Goal: Book appointment/travel/reservation

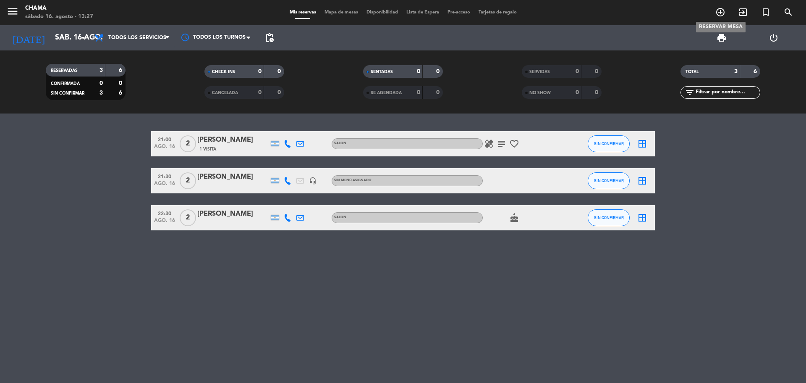
click at [724, 10] on icon "add_circle_outline" at bounding box center [721, 12] width 10 height 10
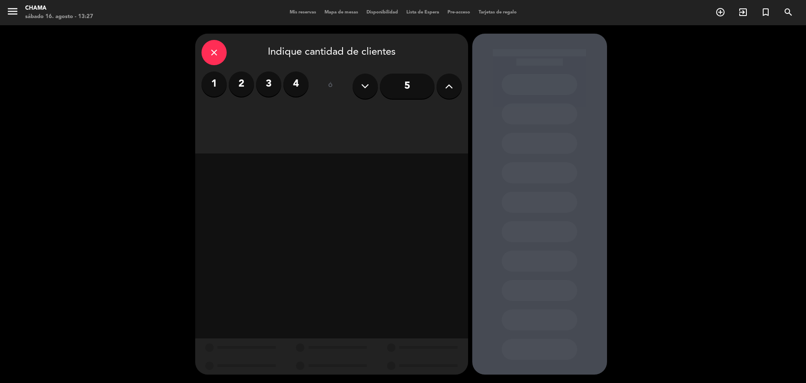
click at [267, 83] on label "3" at bounding box center [268, 83] width 25 height 25
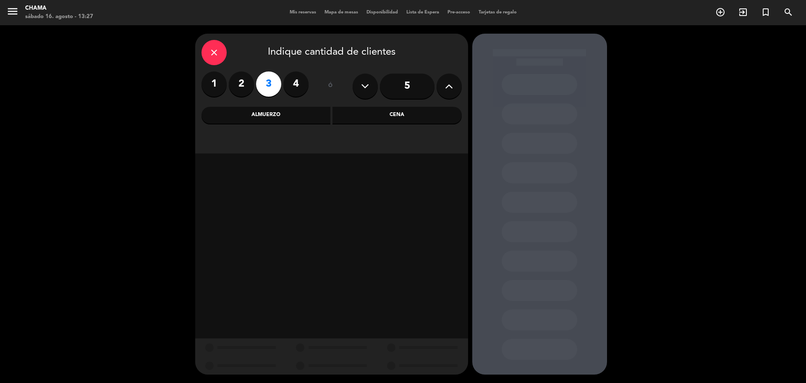
click at [399, 115] on div "Cena" at bounding box center [397, 115] width 129 height 17
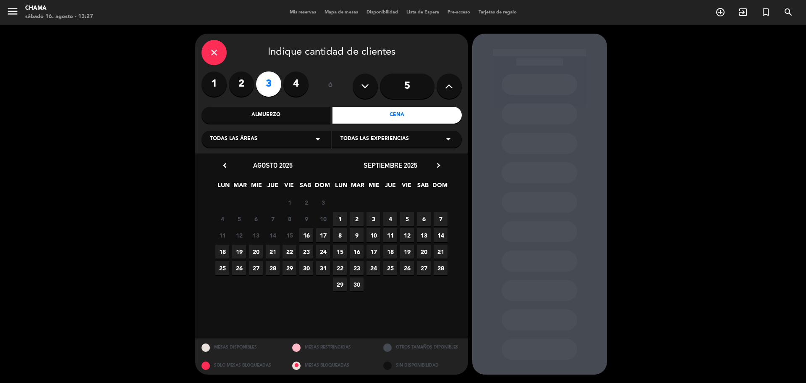
click at [309, 237] on span "16" at bounding box center [306, 235] width 14 height 14
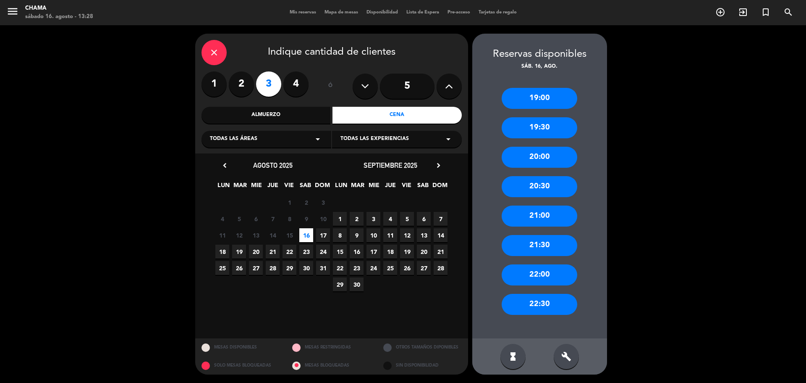
click at [516, 281] on div "22:00" at bounding box center [540, 274] width 76 height 21
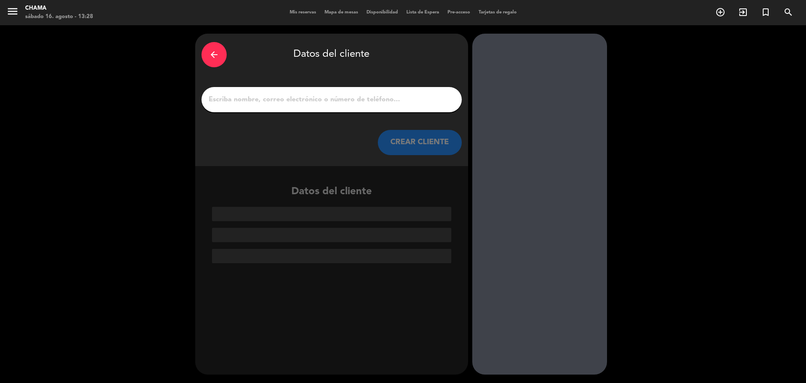
click at [245, 104] on input "1" at bounding box center [332, 100] width 248 height 12
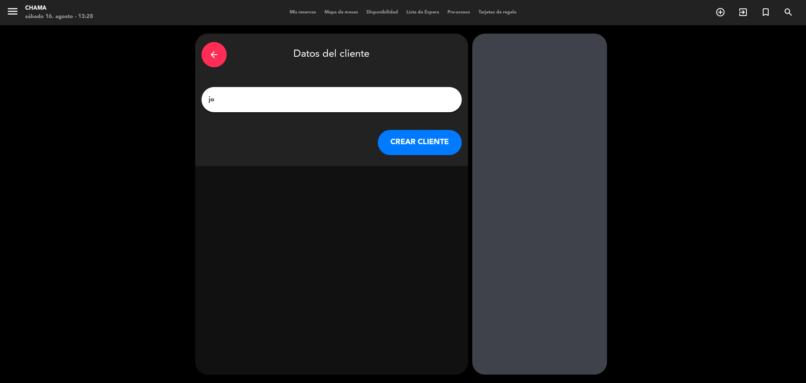
type input "j"
type input "[PERSON_NAME]"
click at [394, 136] on button "CREAR CLIENTE" at bounding box center [420, 142] width 84 height 25
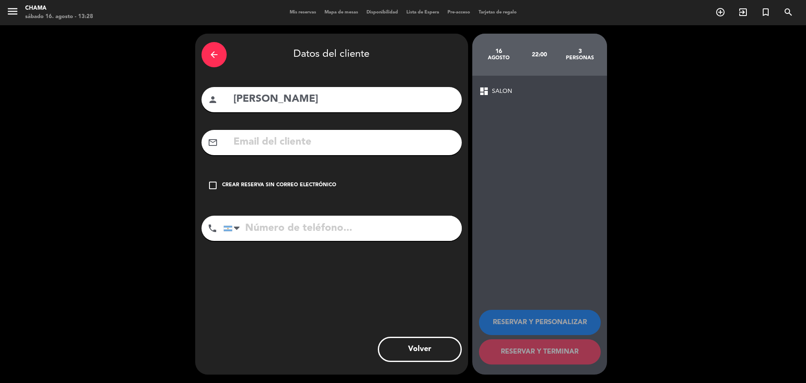
click at [213, 181] on icon "check_box_outline_blank" at bounding box center [213, 185] width 10 height 10
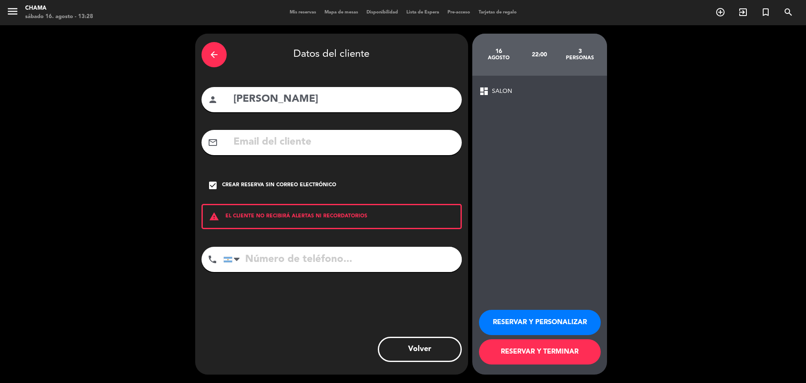
click at [258, 263] on input "tel" at bounding box center [342, 258] width 239 height 25
type input "2615383440"
click at [497, 324] on button "RESERVAR Y PERSONALIZAR" at bounding box center [540, 321] width 122 height 25
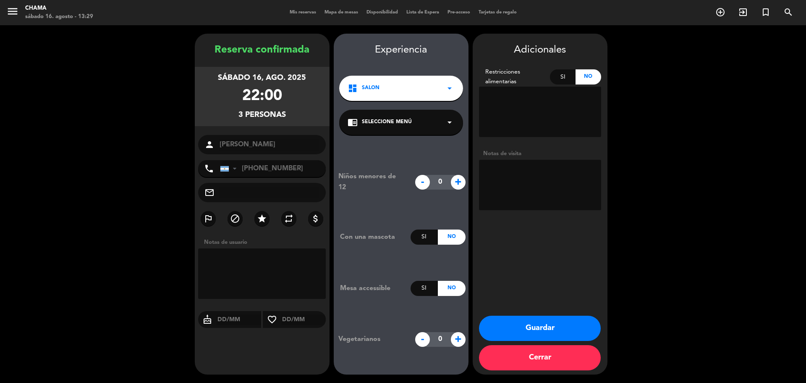
click at [514, 177] on textarea at bounding box center [540, 185] width 122 height 50
click at [508, 326] on button "Guardar" at bounding box center [540, 327] width 122 height 25
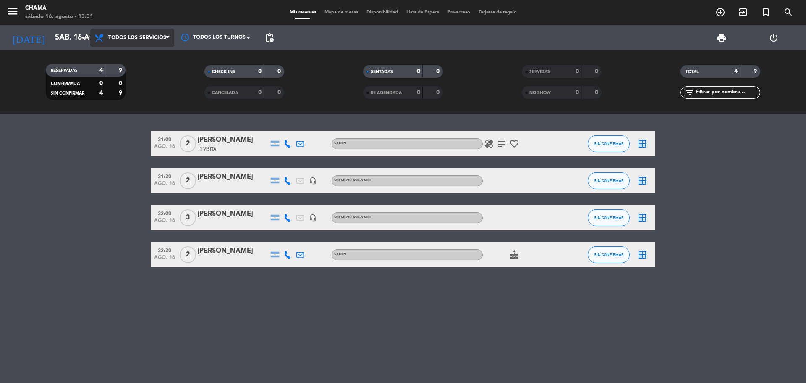
click at [165, 39] on span "Todos los servicios" at bounding box center [137, 38] width 58 height 6
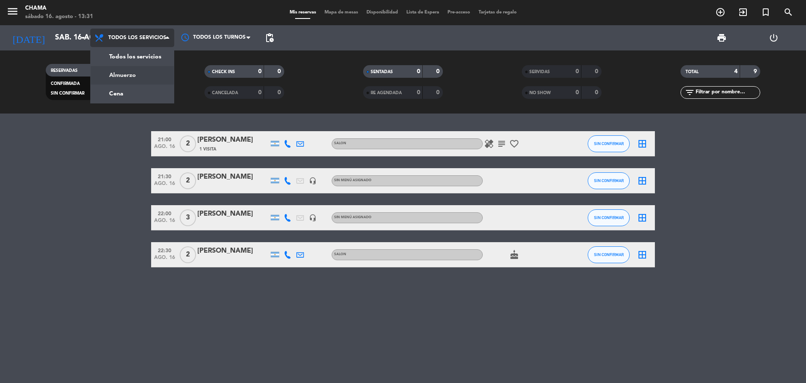
click at [123, 73] on div "menu CHAMA sábado 16. agosto - 13:31 Mis reservas Mapa de mesas Disponibilidad …" at bounding box center [403, 56] width 806 height 113
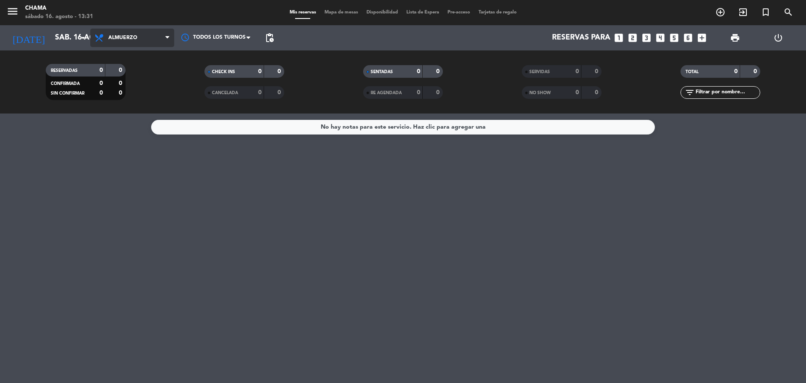
click at [165, 43] on span "Almuerzo" at bounding box center [132, 38] width 84 height 18
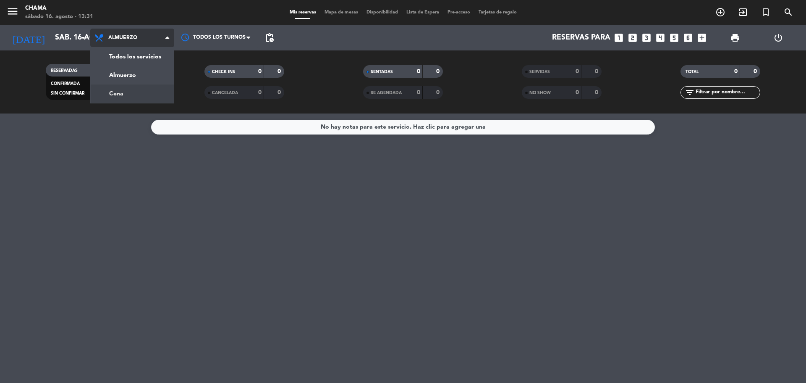
click at [117, 91] on div "menu CHAMA sábado 16. agosto - 13:31 Mis reservas Mapa de mesas Disponibilidad …" at bounding box center [403, 56] width 806 height 113
